Goal: Task Accomplishment & Management: Manage account settings

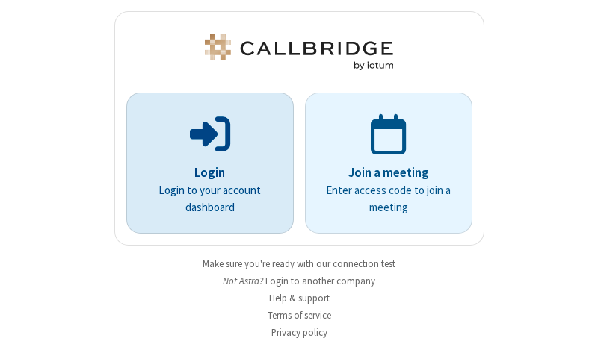
click at [204, 173] on p "Login" at bounding box center [209, 173] width 125 height 19
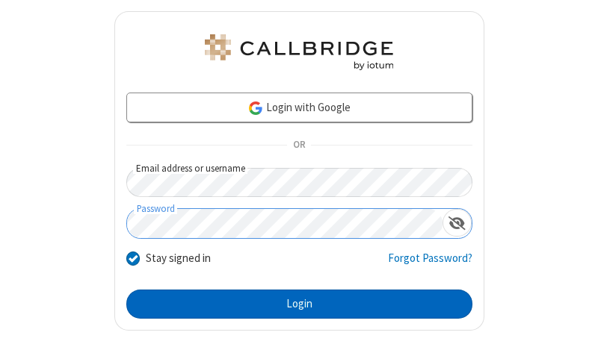
click at [293, 304] on button "Login" at bounding box center [299, 305] width 346 height 30
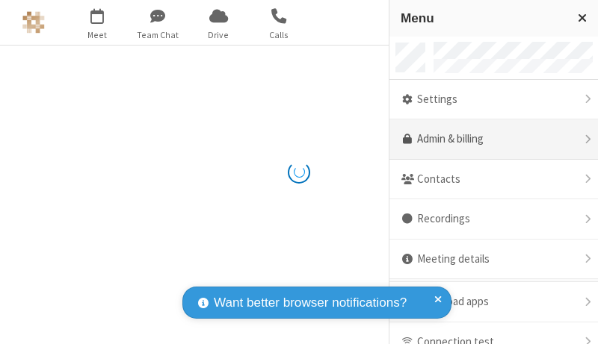
click at [488, 140] on link "Admin & billing" at bounding box center [493, 140] width 208 height 40
